Goal: Find specific page/section: Find specific page/section

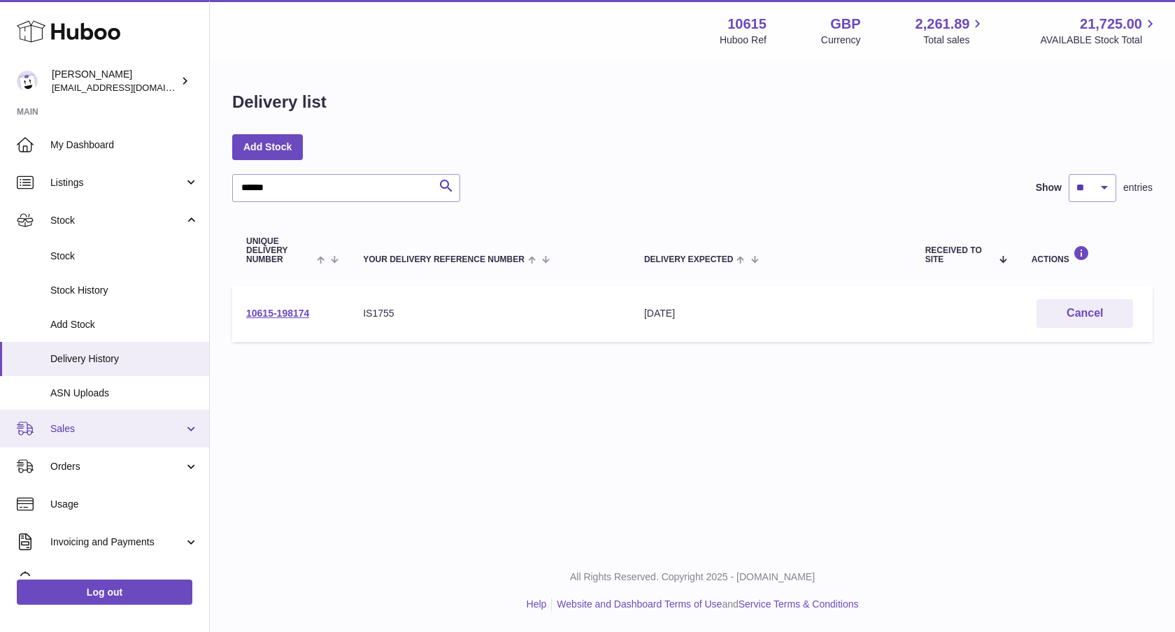
click at [131, 429] on span "Sales" at bounding box center [117, 428] width 134 height 13
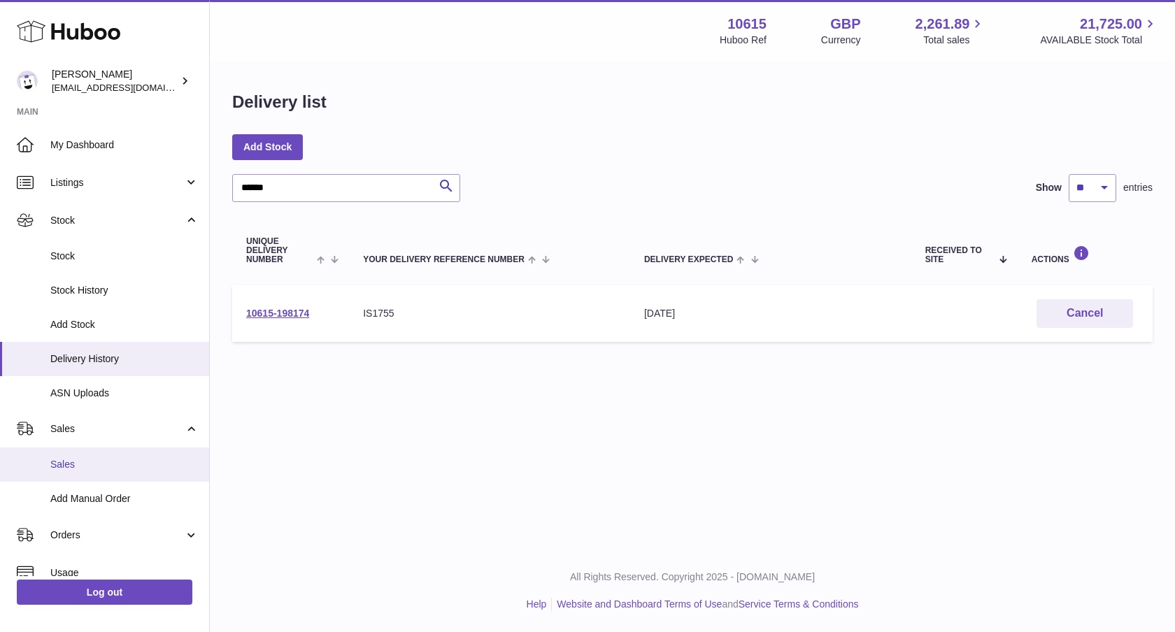
click at [90, 469] on span "Sales" at bounding box center [124, 464] width 148 height 13
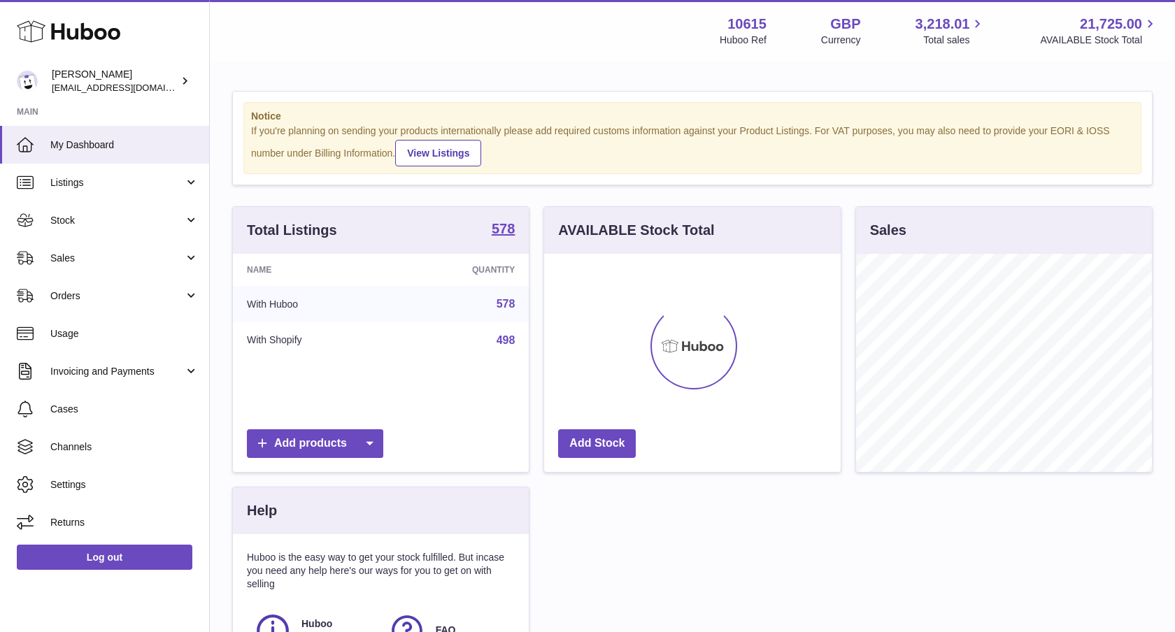
scroll to position [218, 297]
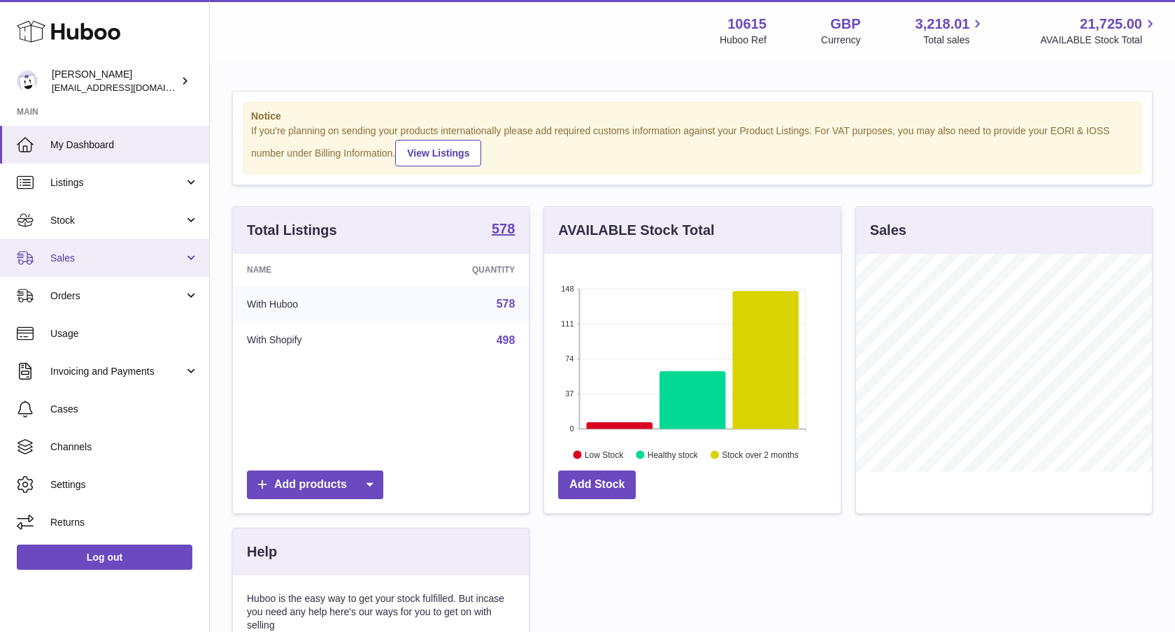
click at [86, 264] on span "Sales" at bounding box center [117, 258] width 134 height 13
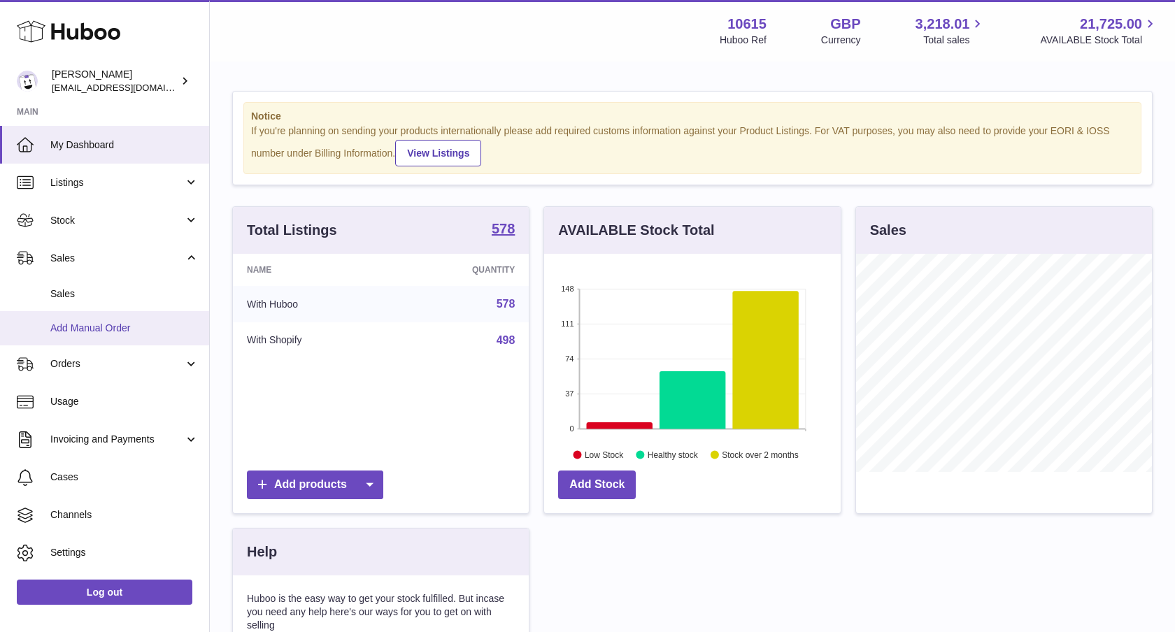
click at [103, 318] on link "Add Manual Order" at bounding box center [104, 328] width 209 height 34
click at [80, 299] on span "Sales" at bounding box center [124, 293] width 148 height 13
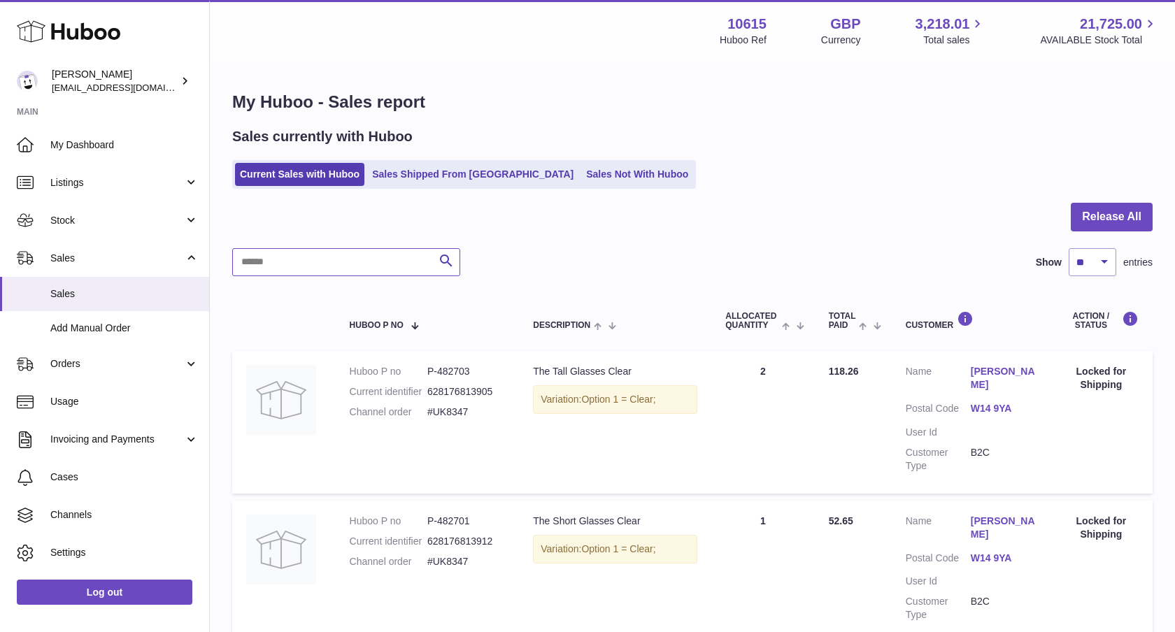
click at [327, 256] on input "text" at bounding box center [346, 262] width 228 height 28
paste input "******"
type input "******"
click at [563, 378] on td "Description The Short Glasses Clear Variation: Option 1 = Clear;" at bounding box center [615, 422] width 192 height 142
click at [464, 377] on dd "P-482701" at bounding box center [466, 371] width 78 height 13
